Goal: Task Accomplishment & Management: Manage account settings

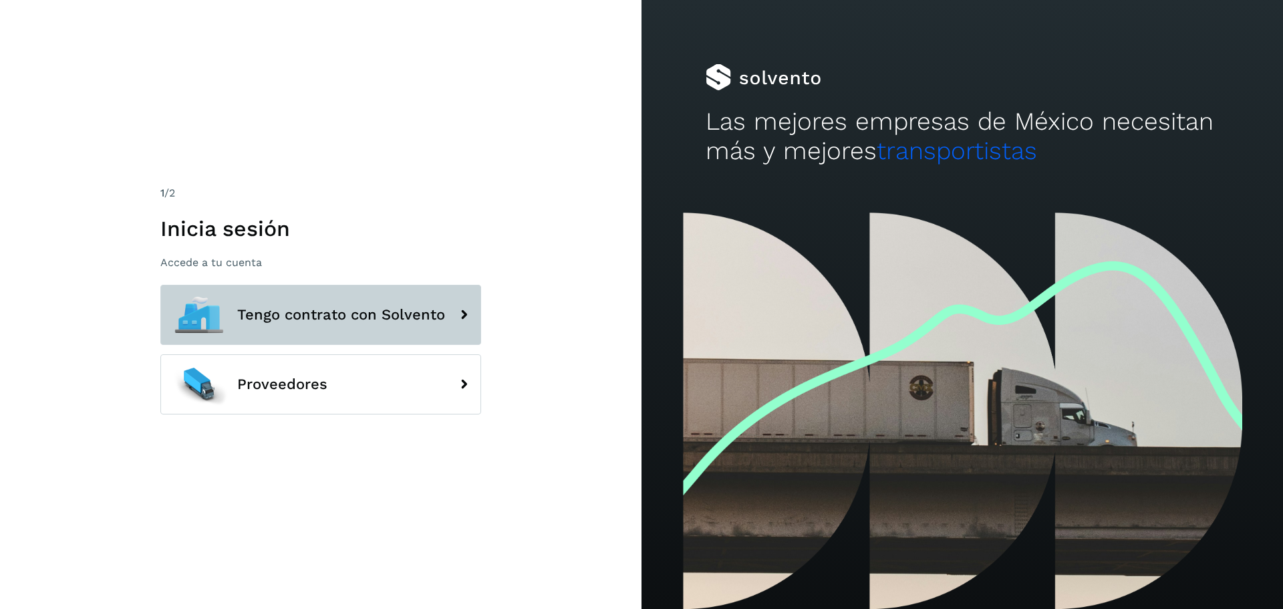
click at [317, 315] on span "Tengo contrato con Solvento" at bounding box center [341, 315] width 208 height 16
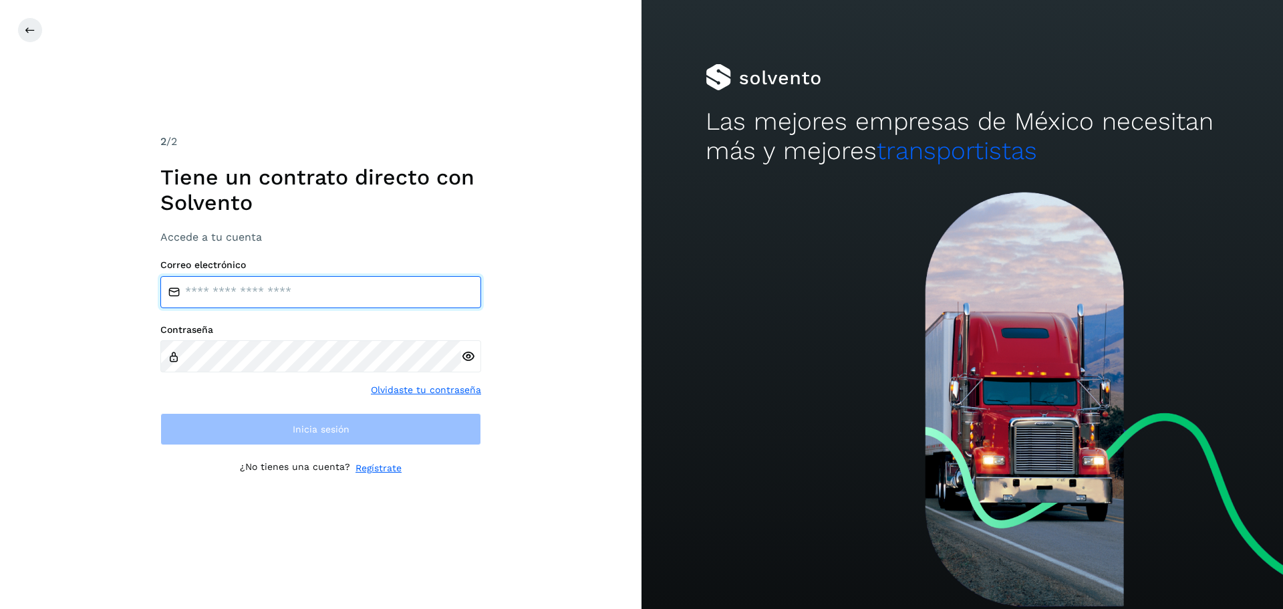
type input "**********"
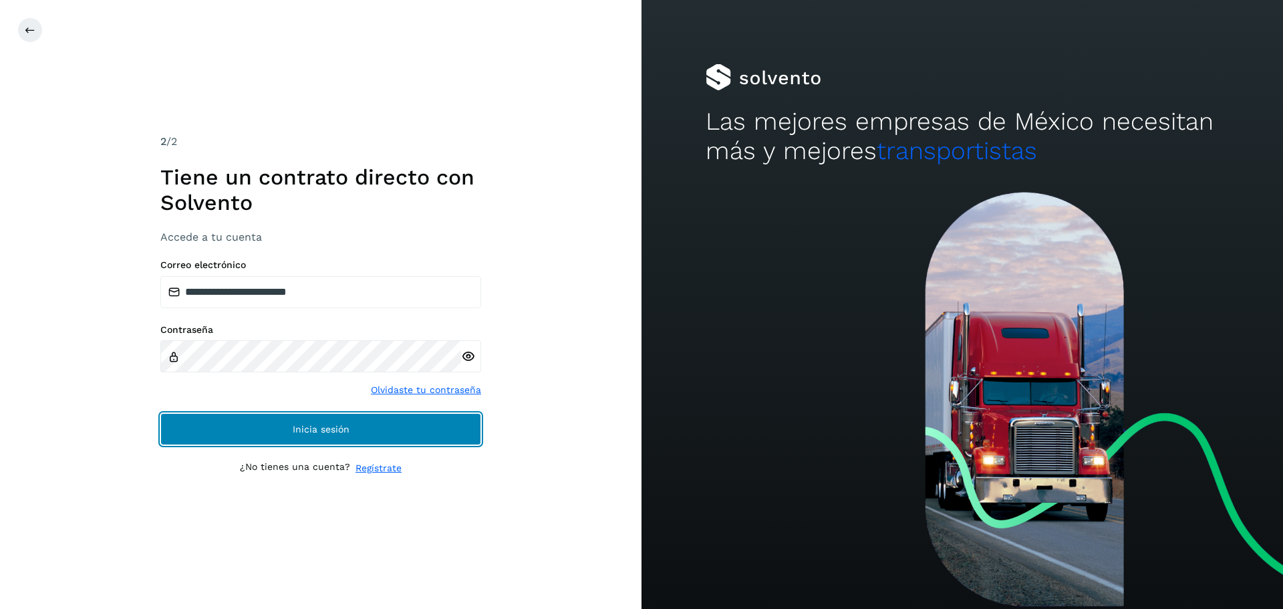
click at [285, 436] on button "Inicia sesión" at bounding box center [320, 429] width 321 height 32
click at [302, 432] on span "Inicia sesión" at bounding box center [321, 428] width 57 height 9
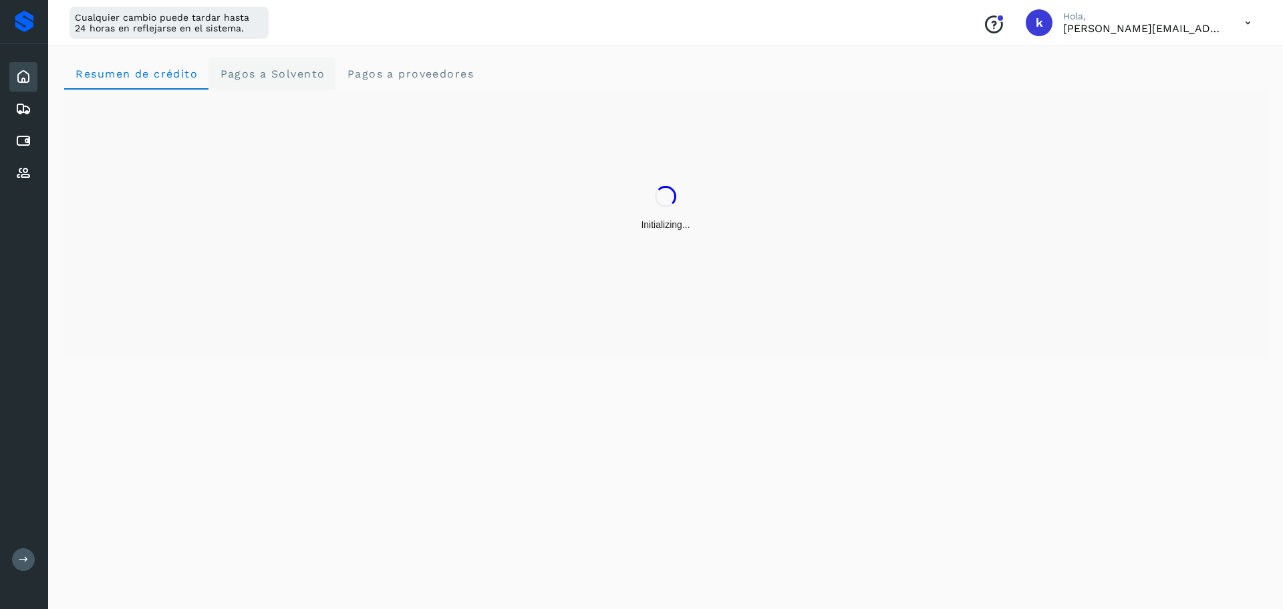
click at [290, 77] on span "Pagos a Solvento" at bounding box center [272, 74] width 106 height 13
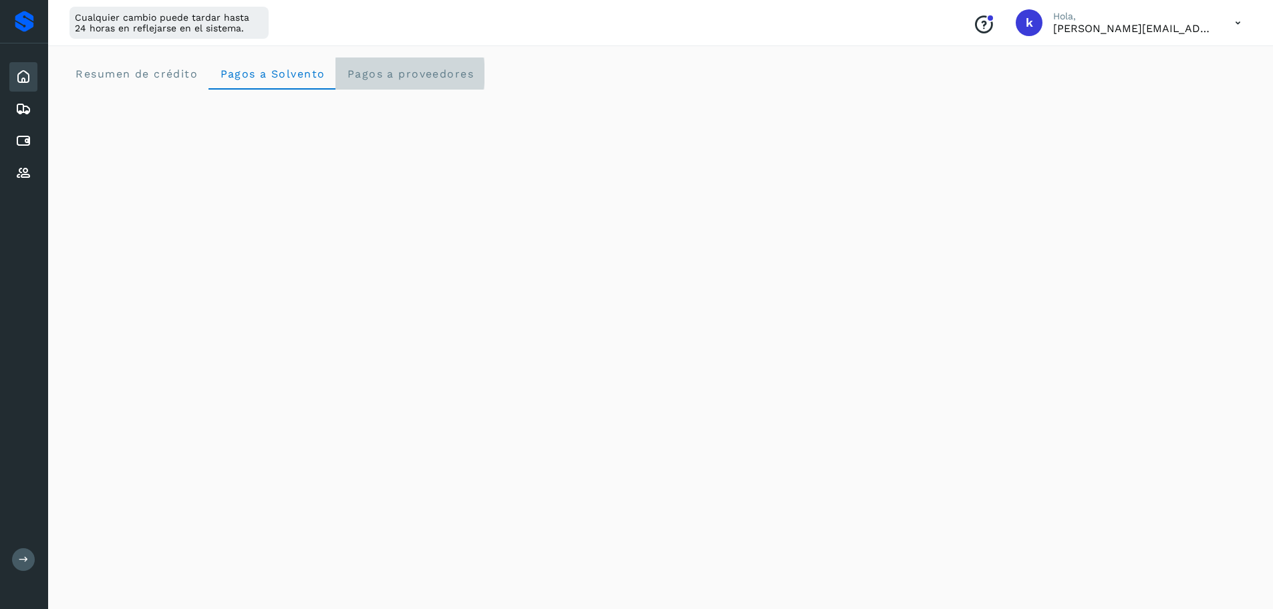
click at [442, 84] on proveedores "Pagos a proveedores" at bounding box center [410, 73] width 149 height 32
